Goal: Download file/media

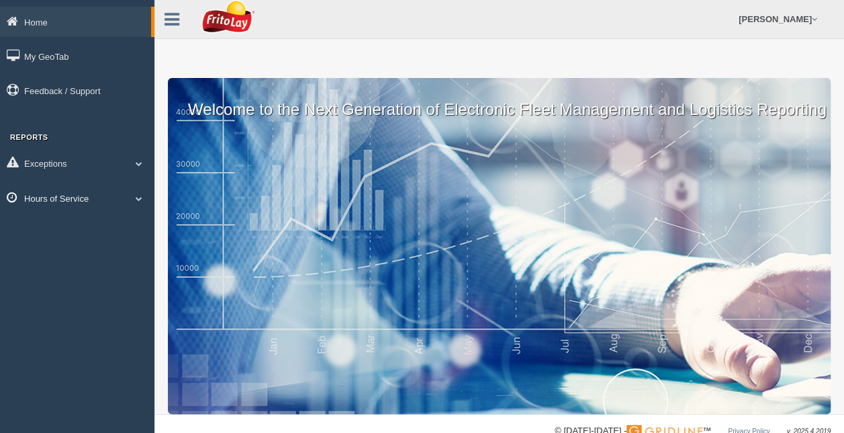
click at [77, 200] on link "Hours of Service" at bounding box center [77, 198] width 154 height 30
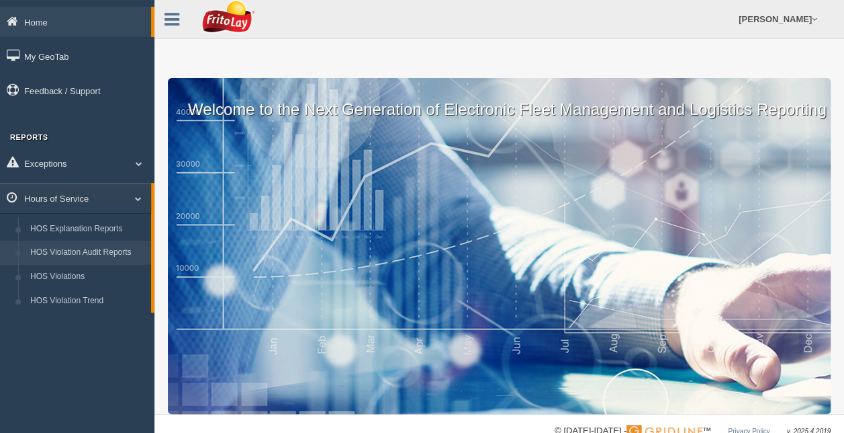
click at [78, 250] on link "HOS Violation Audit Reports" at bounding box center [87, 252] width 127 height 24
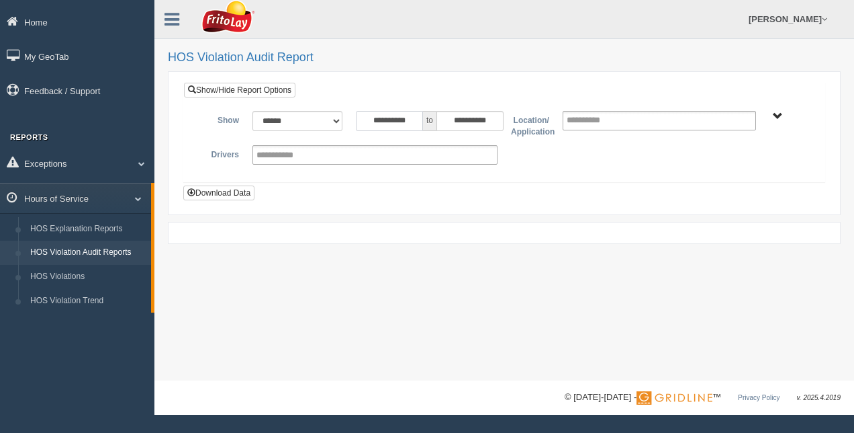
click at [416, 117] on input "**********" at bounding box center [389, 121] width 67 height 20
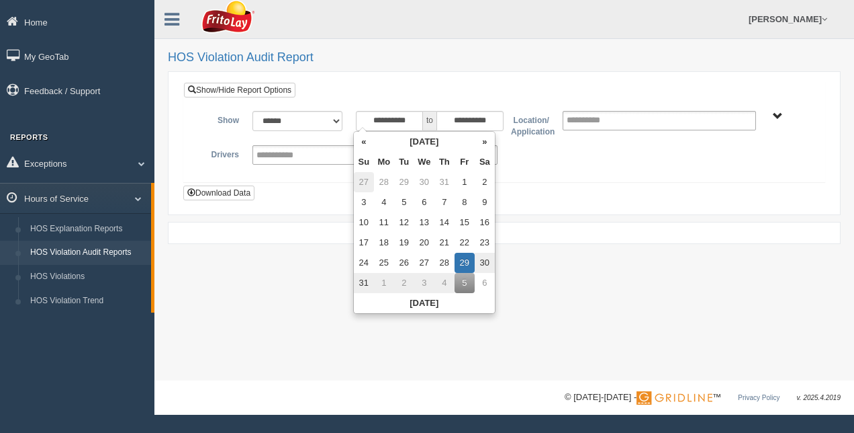
click at [367, 180] on td "27" at bounding box center [364, 182] width 20 height 20
type input "**********"
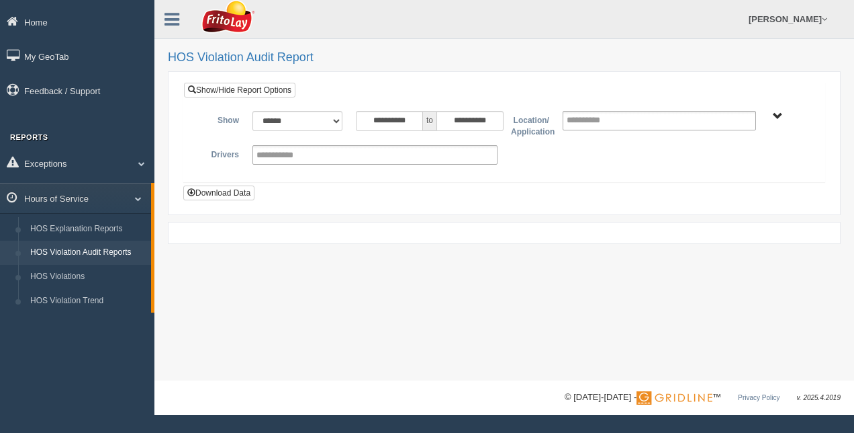
click at [611, 175] on div "**********" at bounding box center [504, 141] width 641 height 81
click at [774, 113] on span "RETAIL SALES" at bounding box center [778, 117] width 10 height 10
click at [753, 165] on button "RETAIL SALES" at bounding box center [741, 164] width 72 height 15
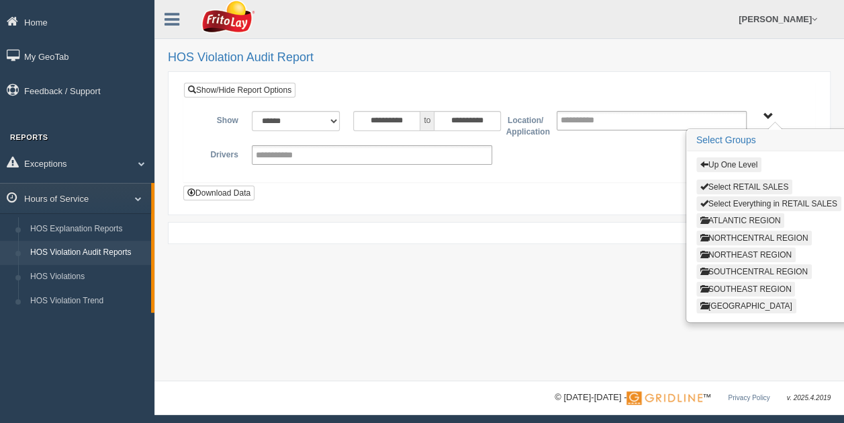
click at [745, 213] on button "ATLANTIC REGION" at bounding box center [741, 220] width 89 height 15
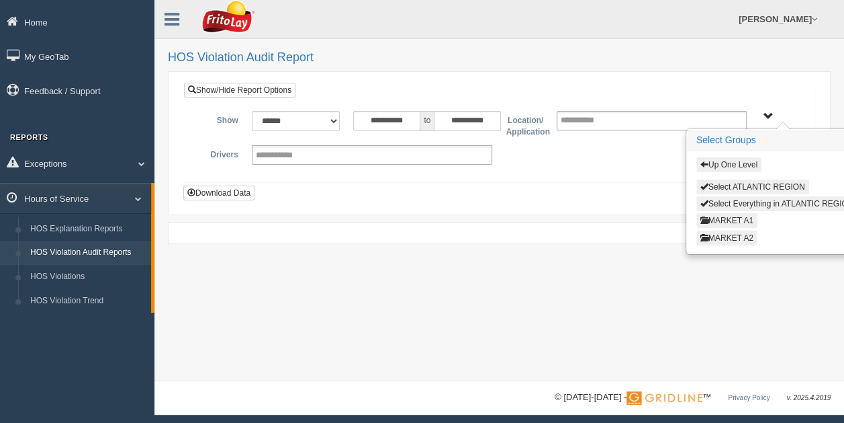
click at [741, 218] on button "MARKET A1" at bounding box center [727, 220] width 61 height 15
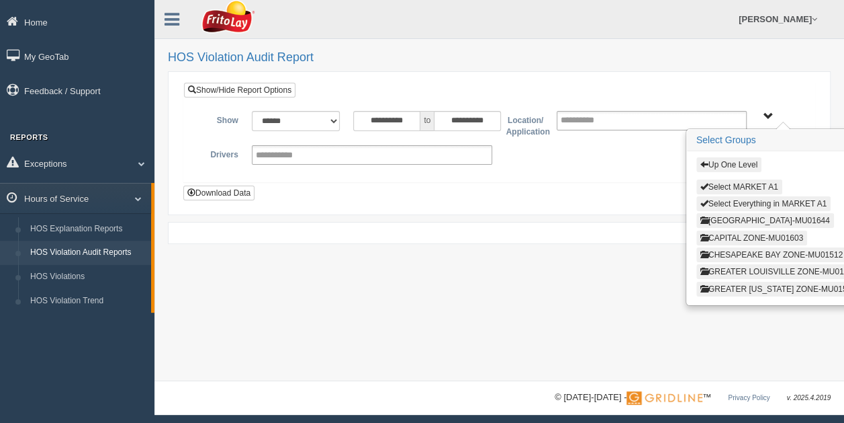
click at [744, 237] on button "CAPITAL ZONE-MU01603" at bounding box center [752, 237] width 111 height 15
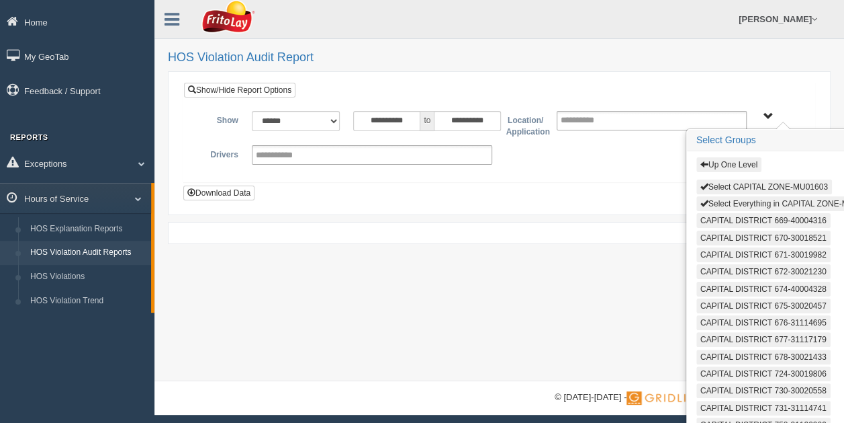
click at [755, 199] on button "Select Everything in CAPITAL ZONE-MU01603" at bounding box center [789, 203] width 185 height 15
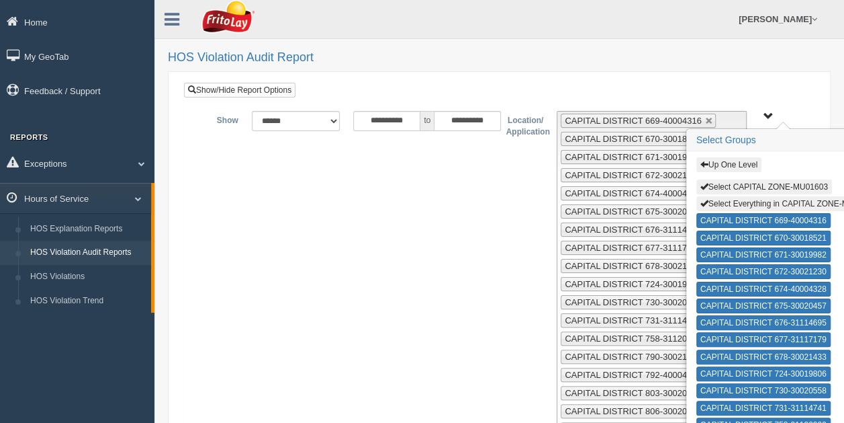
click at [768, 113] on span "Up One Level Select CAPITAL ZONE-MU01603 Select Everything in CAPITAL ZONE-MU01…" at bounding box center [769, 117] width 10 height 10
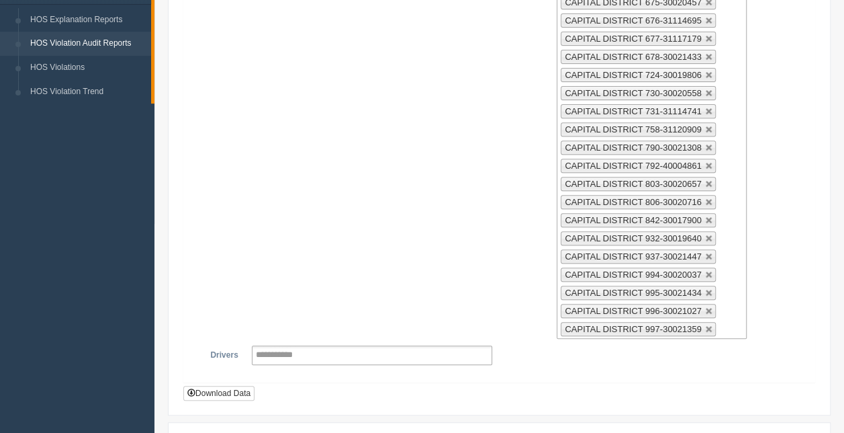
scroll to position [212, 0]
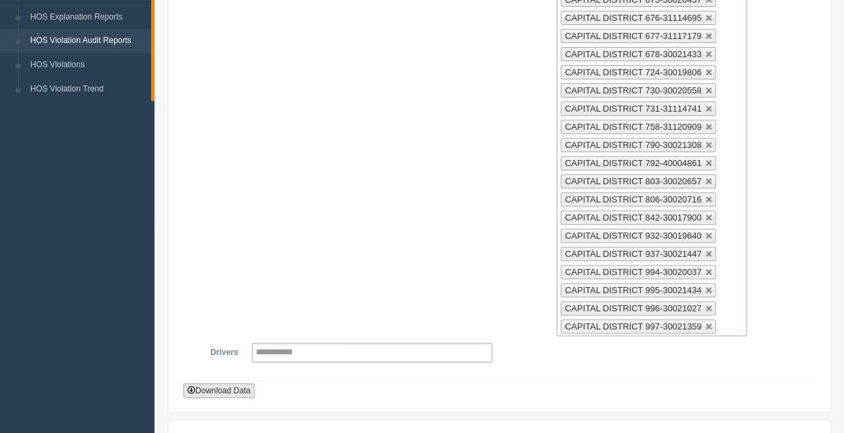
click at [221, 383] on button "Download Data" at bounding box center [218, 390] width 71 height 15
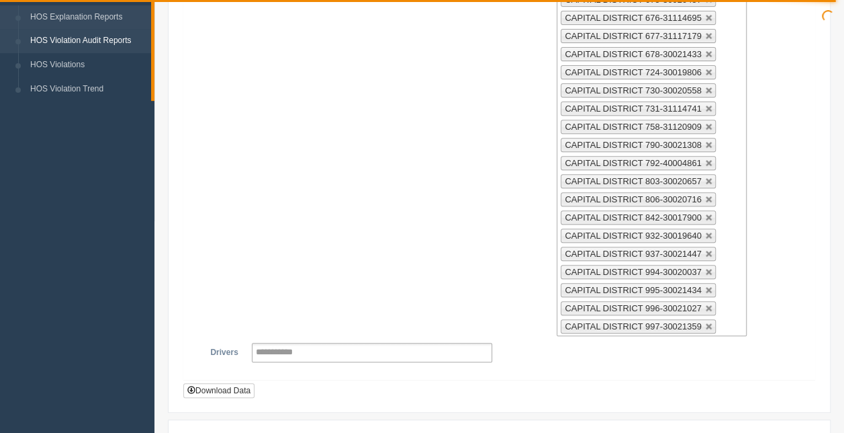
click at [83, 17] on link "HOS Explanation Reports" at bounding box center [87, 17] width 127 height 24
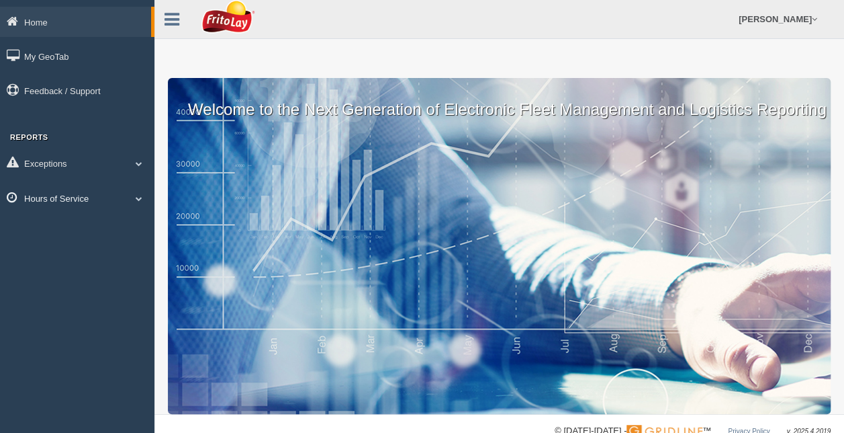
click at [69, 200] on link "Hours of Service" at bounding box center [77, 198] width 154 height 30
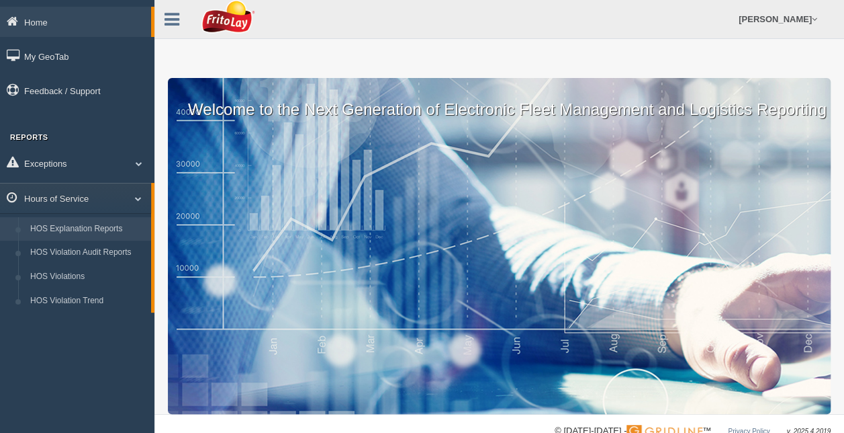
click at [80, 227] on link "HOS Explanation Reports" at bounding box center [87, 229] width 127 height 24
